Goal: Transaction & Acquisition: Download file/media

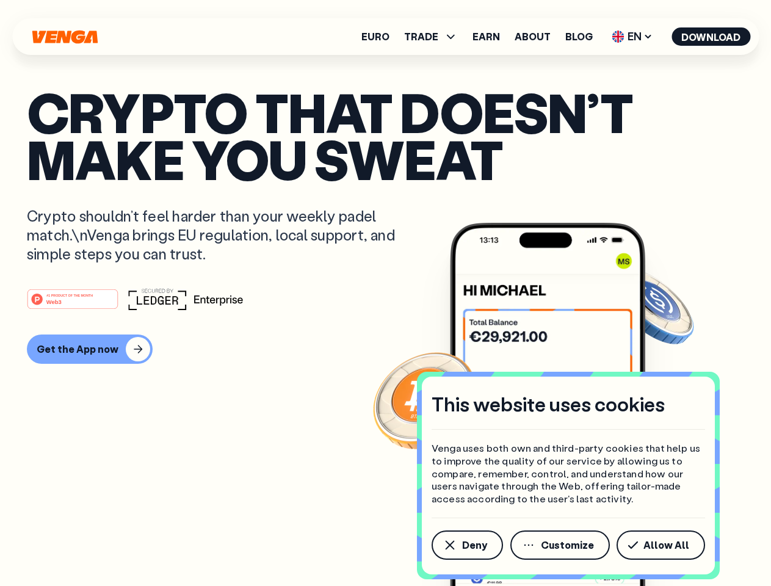
click at [385, 293] on div "#1 PRODUCT OF THE MONTH Web3" at bounding box center [385, 299] width 717 height 22
click at [466, 545] on span "Deny" at bounding box center [474, 545] width 25 height 10
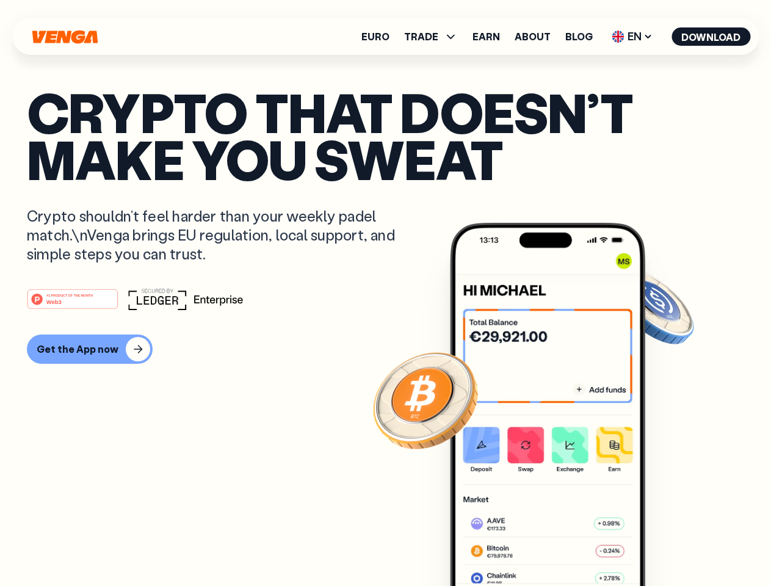
click at [561, 545] on img at bounding box center [547, 427] width 195 height 409
click at [663, 545] on article "Crypto that doesn’t make you sweat Crypto shouldn’t feel harder than your weekl…" at bounding box center [385, 317] width 717 height 458
click at [434, 37] on span "TRADE" at bounding box center [421, 37] width 34 height 10
click at [632, 37] on span "EN" at bounding box center [631, 37] width 49 height 20
click at [711, 37] on button "Download" at bounding box center [710, 36] width 79 height 18
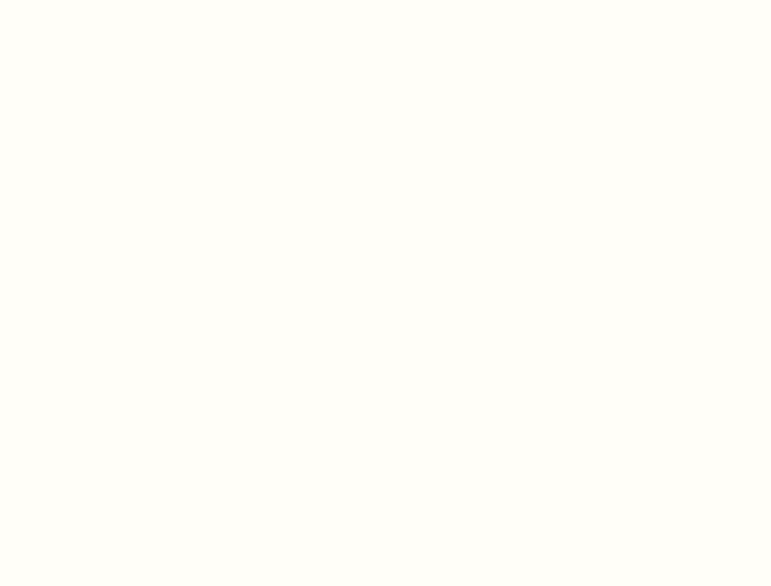
click at [385, 0] on html "This website uses cookies Venga uses both own and third-party cookies that help…" at bounding box center [385, 0] width 771 height 0
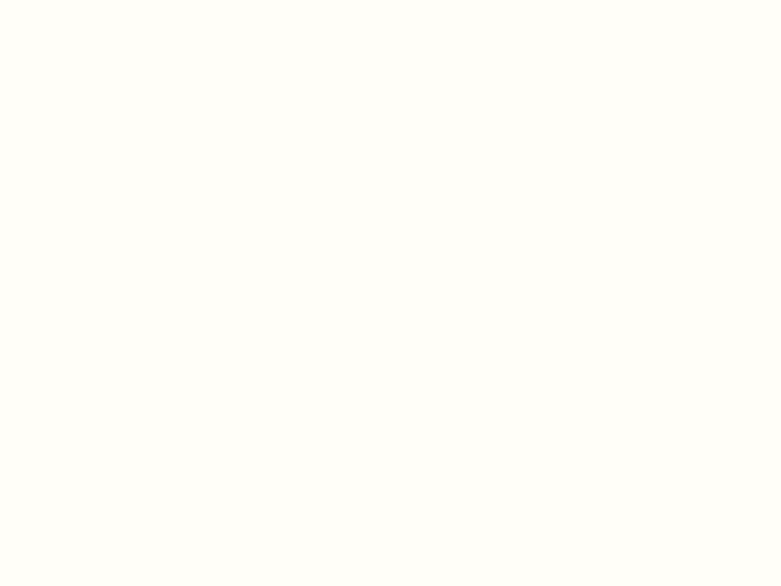
click at [88, 0] on html "This website uses cookies Venga uses both own and third-party cookies that help…" at bounding box center [390, 0] width 781 height 0
click at [74, 0] on html "This website uses cookies Venga uses both own and third-party cookies that help…" at bounding box center [390, 0] width 781 height 0
